Goal: Task Accomplishment & Management: Manage account settings

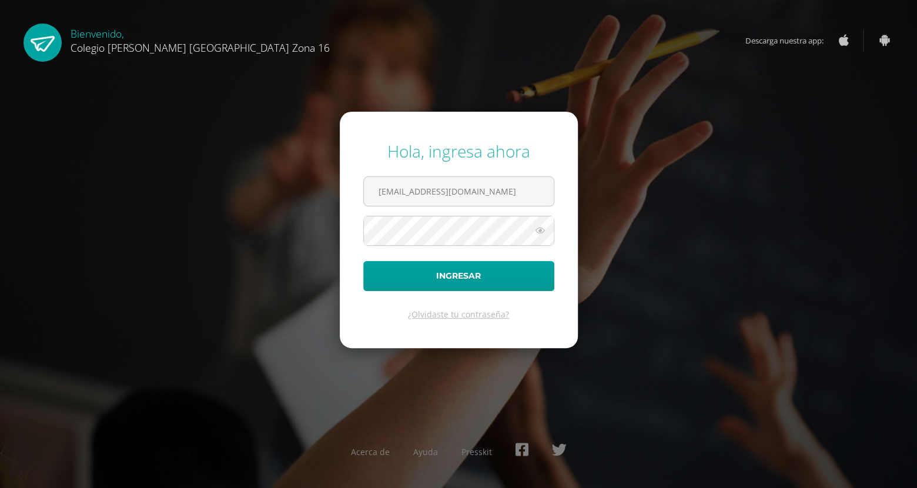
click at [363, 261] on button "Ingresar" at bounding box center [458, 276] width 191 height 30
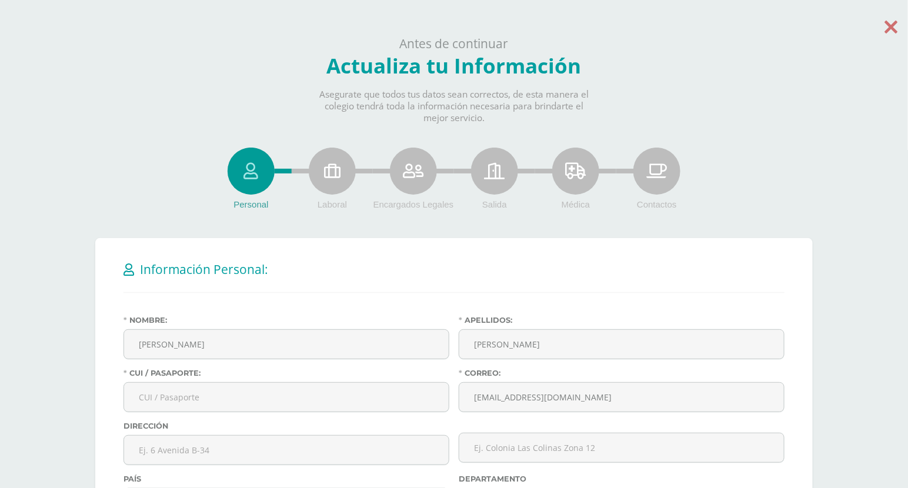
click at [896, 28] on icon at bounding box center [891, 26] width 13 height 21
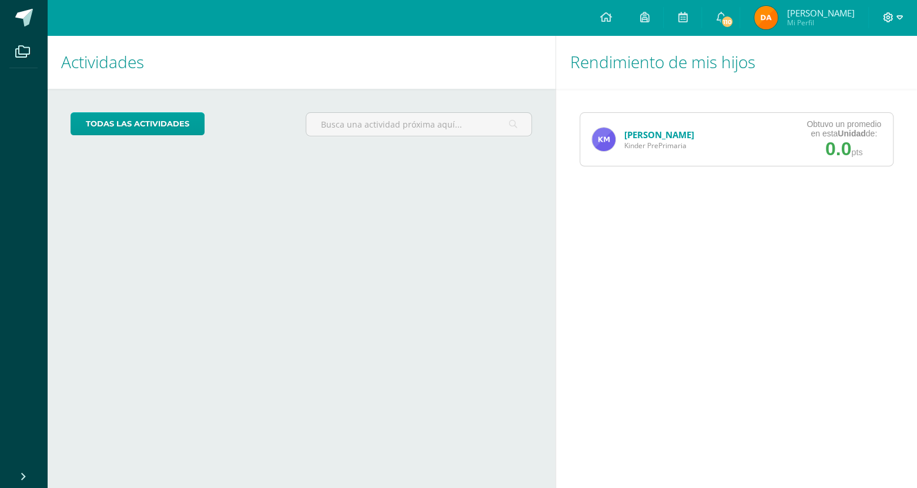
click at [886, 19] on icon at bounding box center [888, 17] width 11 height 11
click at [844, 59] on span "Configuración" at bounding box center [863, 63] width 55 height 11
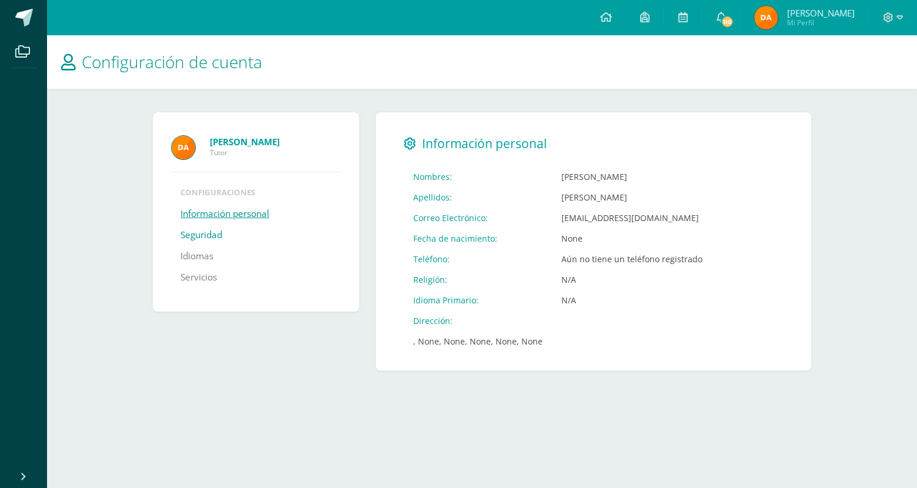
click at [209, 241] on link "Seguridad" at bounding box center [202, 235] width 42 height 21
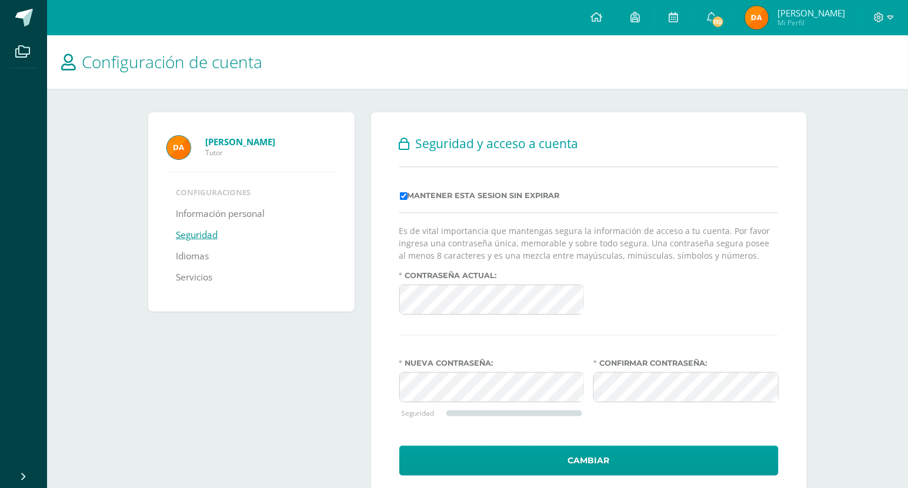
scroll to position [32, 0]
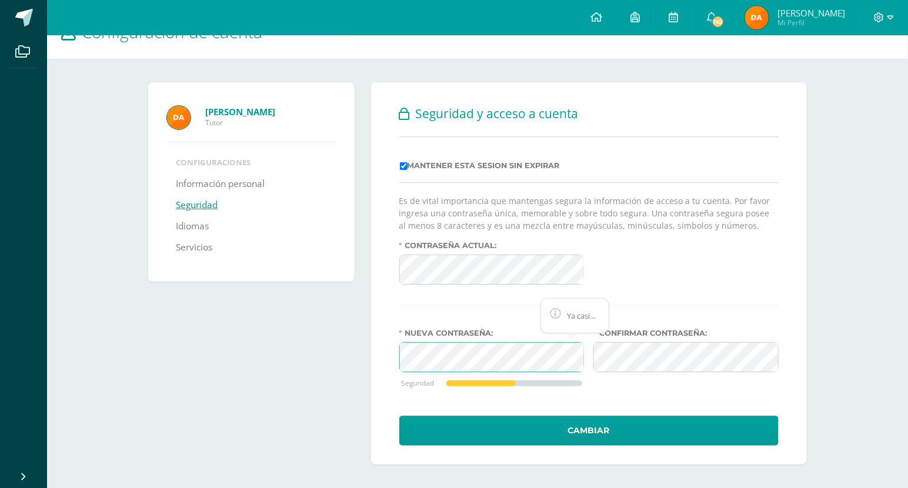
click at [344, 352] on div "Damaris Keren Alonzo Mendoza Tutor Configuraciones Información personal Segurid…" at bounding box center [477, 273] width 668 height 382
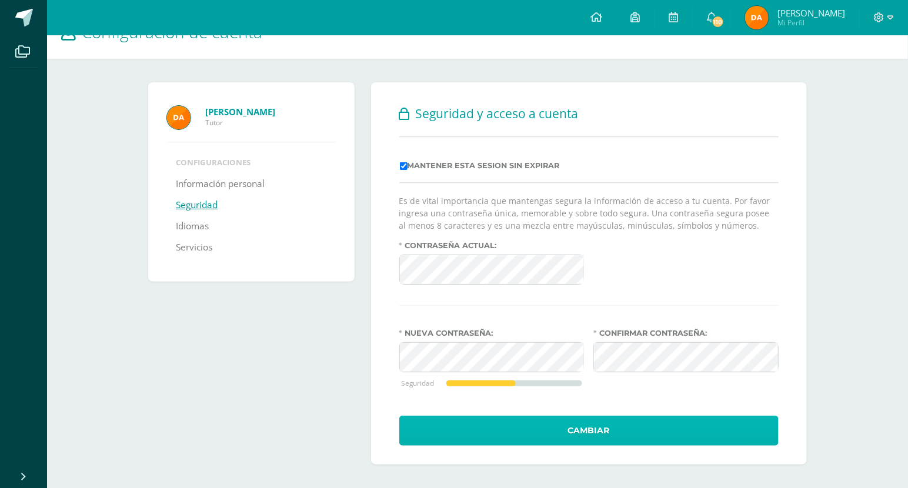
click at [549, 436] on button "Cambiar" at bounding box center [588, 431] width 379 height 30
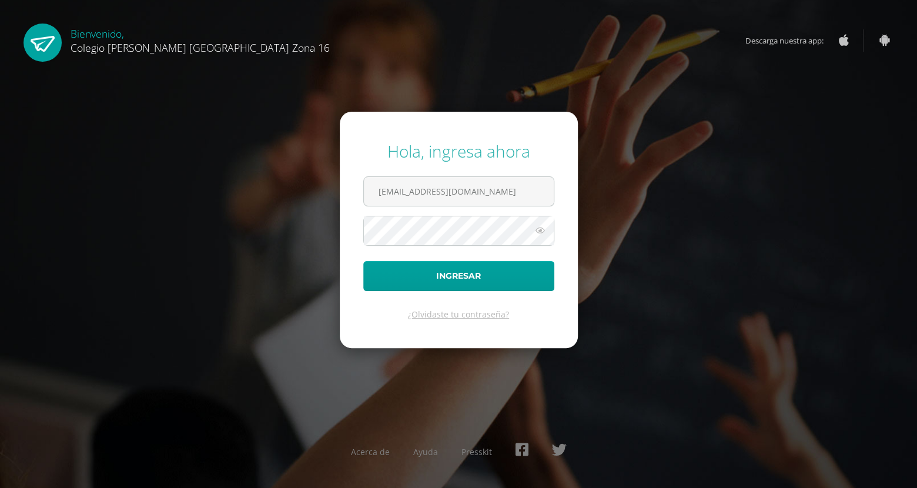
type input "[EMAIL_ADDRESS][DOMAIN_NAME]"
click at [363, 261] on button "Ingresar" at bounding box center [458, 276] width 191 height 30
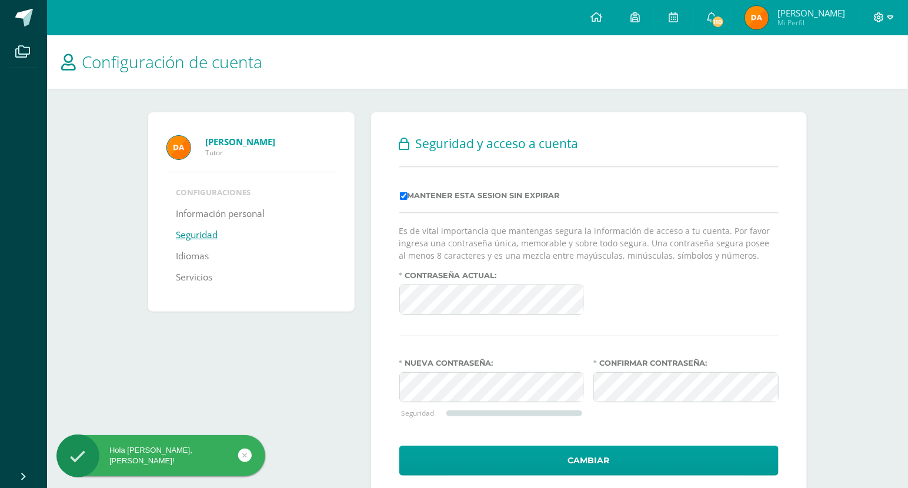
click at [876, 22] on icon at bounding box center [879, 17] width 11 height 11
click at [833, 78] on span "Cerrar sesión" at bounding box center [853, 80] width 53 height 11
